Goal: Task Accomplishment & Management: Manage account settings

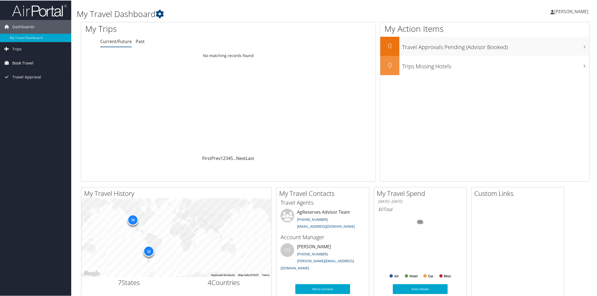
click at [37, 64] on link "Book Travel" at bounding box center [35, 63] width 71 height 14
click at [43, 92] on link "Book/Manage Online Trips" at bounding box center [35, 90] width 71 height 8
click at [571, 11] on span "[PERSON_NAME]" at bounding box center [571, 11] width 34 height 6
click at [539, 47] on link "View Travel Profile" at bounding box center [556, 48] width 61 height 9
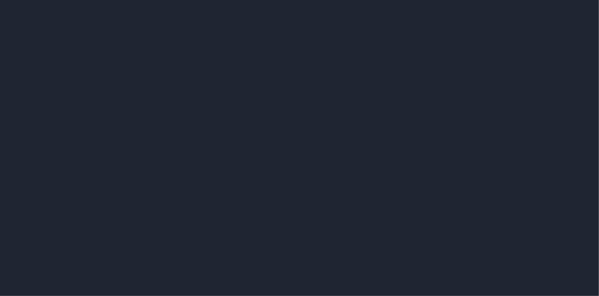
select select "US"
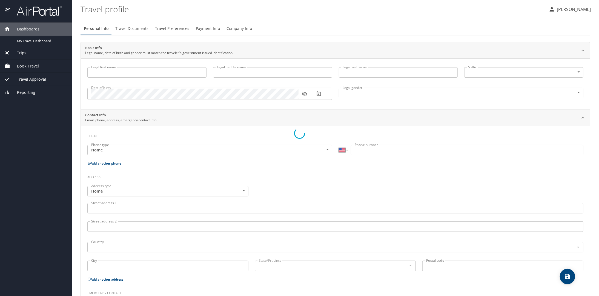
type input "Kirk"
type input "Gaylan"
type input "Gallacher"
type input "Male"
type input "Sharlet"
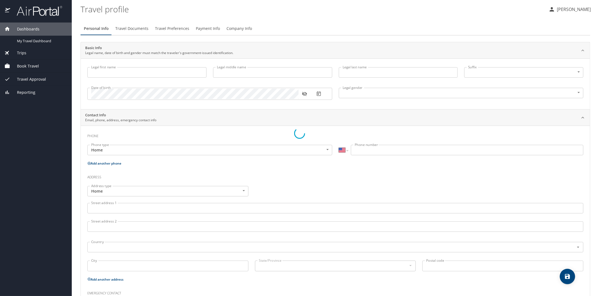
type input "Gallacher"
type input "(801) 882-5320"
select select "US"
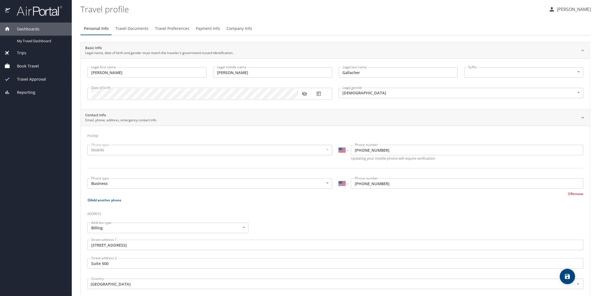
click at [387, 182] on input "(801) 715-3898" at bounding box center [467, 183] width 233 height 10
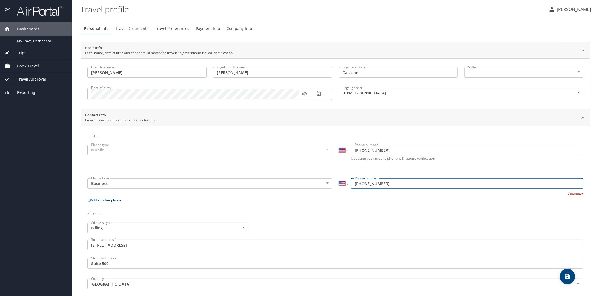
click at [387, 182] on input "(801) 715-3898" at bounding box center [467, 183] width 233 height 10
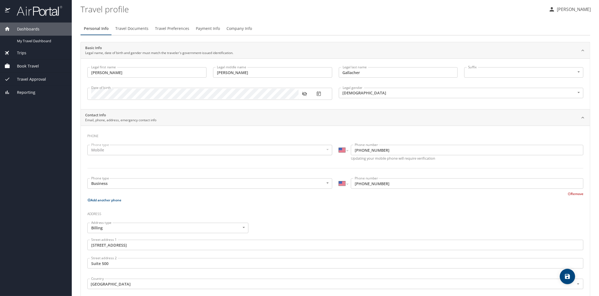
click at [568, 196] on p "Remove" at bounding box center [576, 193] width 16 height 7
click at [568, 195] on button "Remove" at bounding box center [576, 193] width 16 height 5
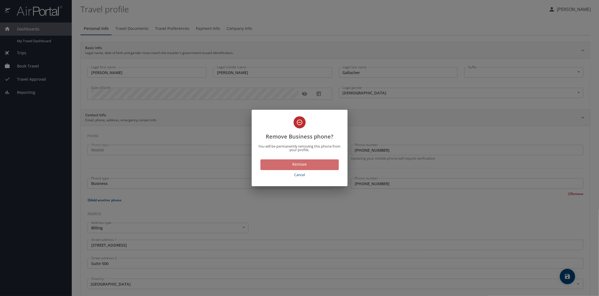
click at [330, 165] on span "Remove" at bounding box center [300, 164] width 70 height 7
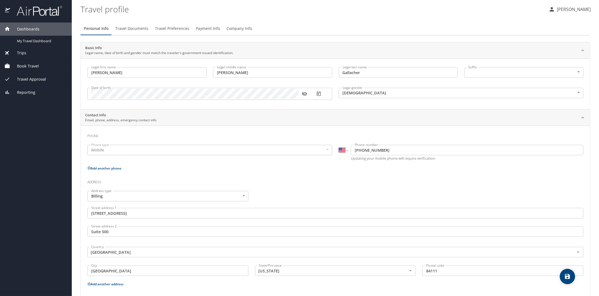
click at [135, 213] on input "79 South Main Street" at bounding box center [335, 213] width 496 height 10
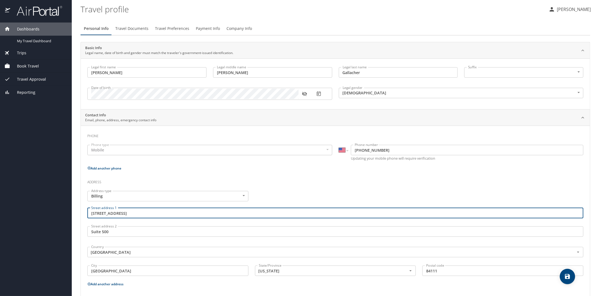
click at [135, 213] on input "79 South Main Street" at bounding box center [335, 213] width 496 height 10
type input "60 E. South Temple St."
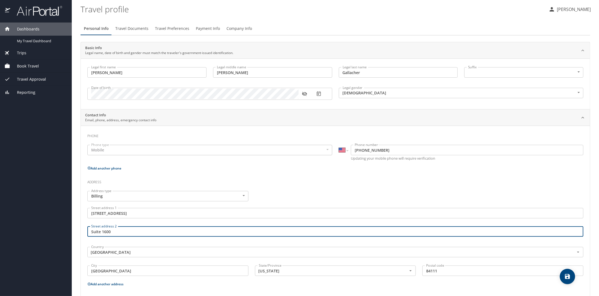
type input "Suite 1600"
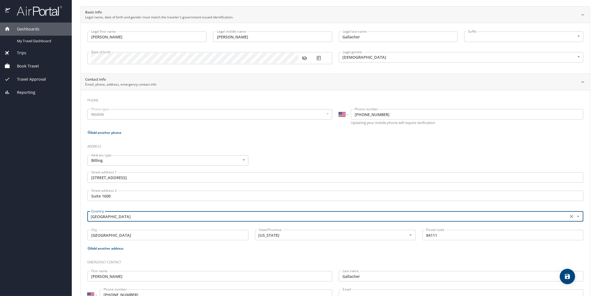
scroll to position [56, 0]
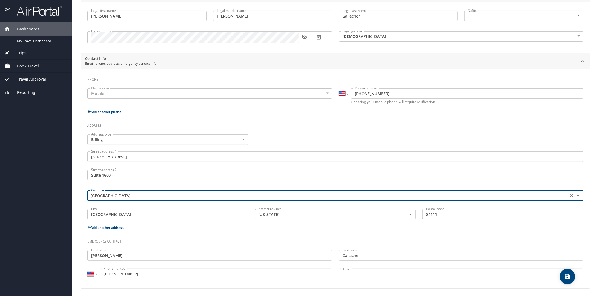
click at [562, 276] on span "save" at bounding box center [567, 276] width 15 height 7
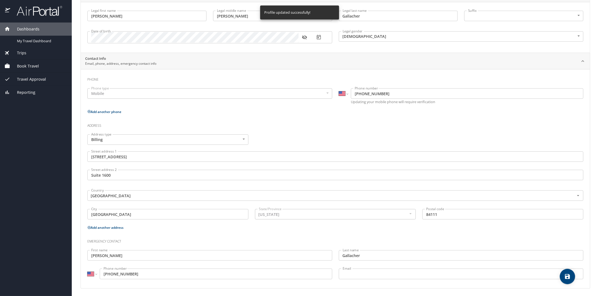
select select "US"
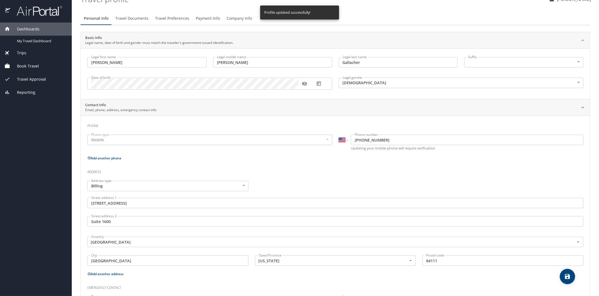
scroll to position [0, 0]
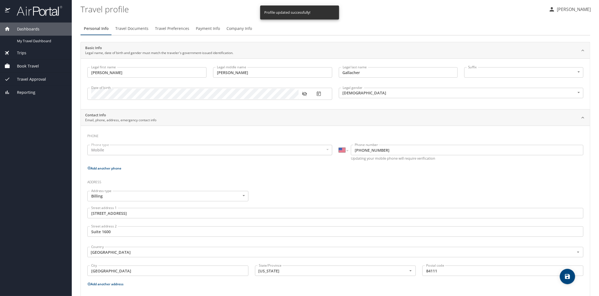
click at [213, 28] on span "Payment Info" at bounding box center [208, 28] width 24 height 7
